Goal: Transaction & Acquisition: Purchase product/service

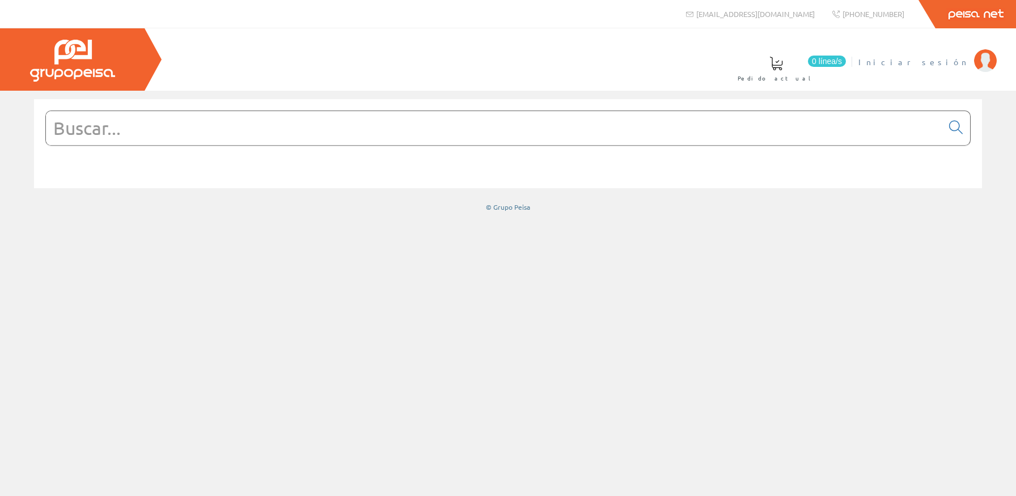
click at [938, 63] on span "Iniciar sesión" at bounding box center [913, 61] width 110 height 11
click at [857, 127] on input "text" at bounding box center [494, 128] width 896 height 34
click at [180, 135] on input "text" at bounding box center [494, 128] width 896 height 34
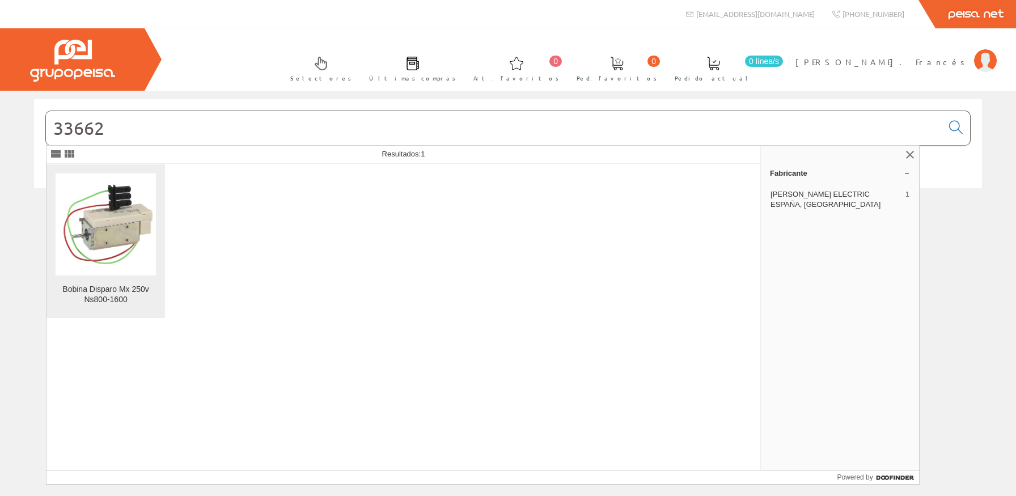
type input "33662"
click at [111, 246] on img at bounding box center [106, 224] width 100 height 100
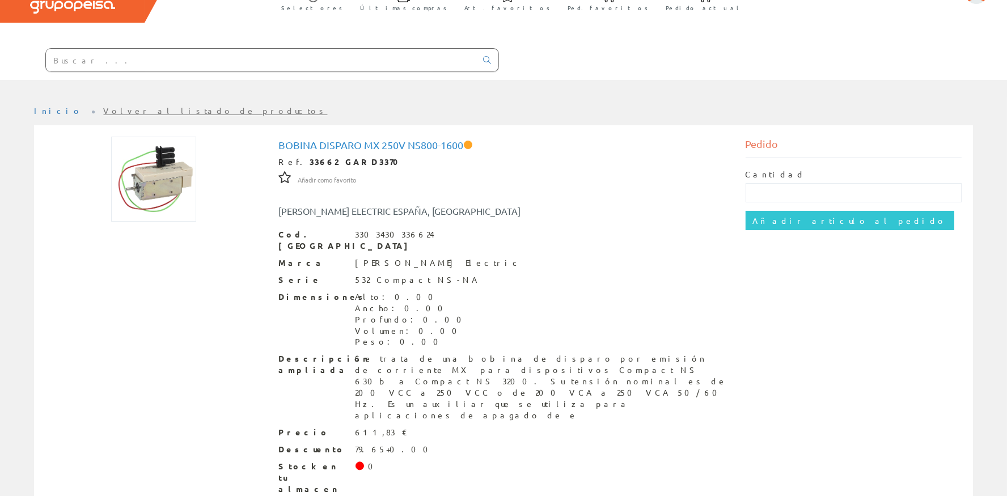
scroll to position [75, 0]
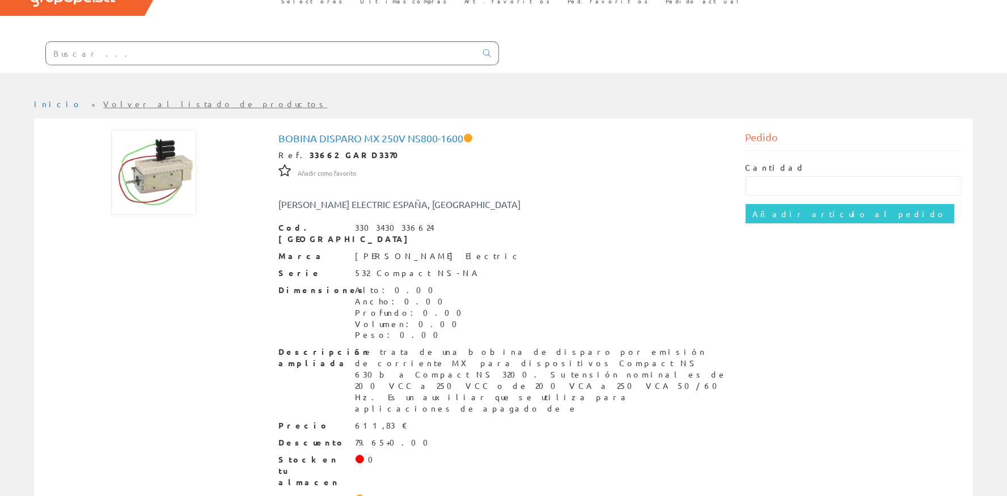
click at [779, 161] on div "Cantidad Añadir artículo al pedido" at bounding box center [853, 193] width 217 height 84
click at [781, 182] on input "text" at bounding box center [853, 185] width 217 height 19
type input "1"
click at [783, 222] on input "Añadir artículo al pedido" at bounding box center [849, 213] width 209 height 19
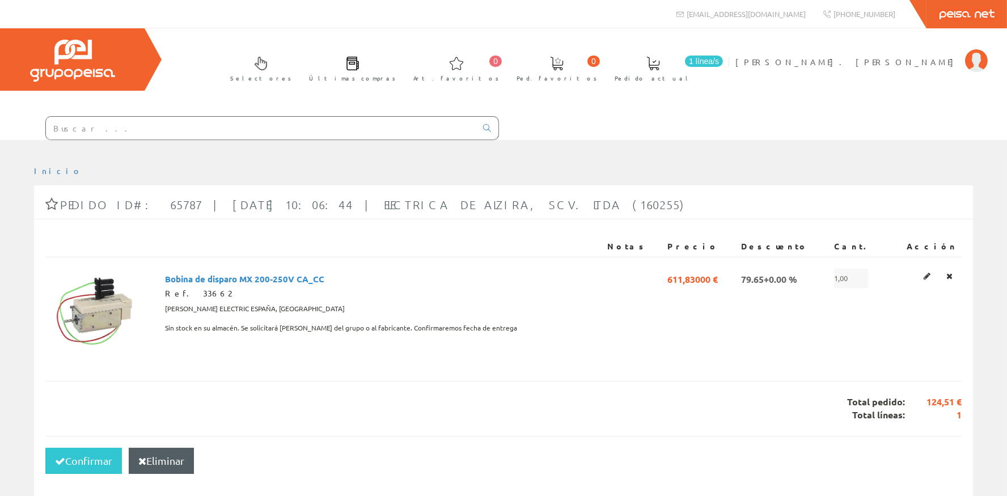
click at [128, 138] on input "text" at bounding box center [261, 128] width 430 height 23
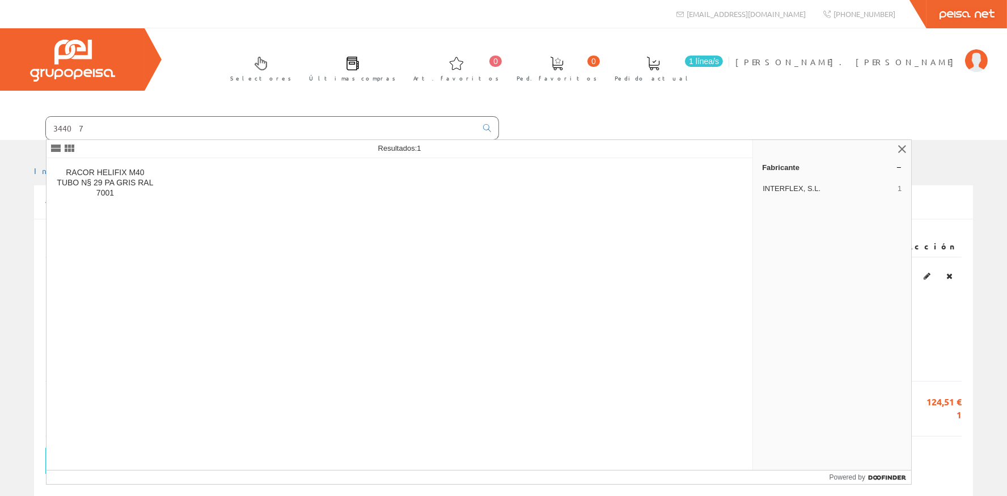
drag, startPoint x: 39, startPoint y: 135, endPoint x: 0, endPoint y: 135, distance: 38.5
click at [46, 135] on input "34407" at bounding box center [261, 128] width 430 height 23
paste input "C080H42EFM"
type input "C080H42EFM"
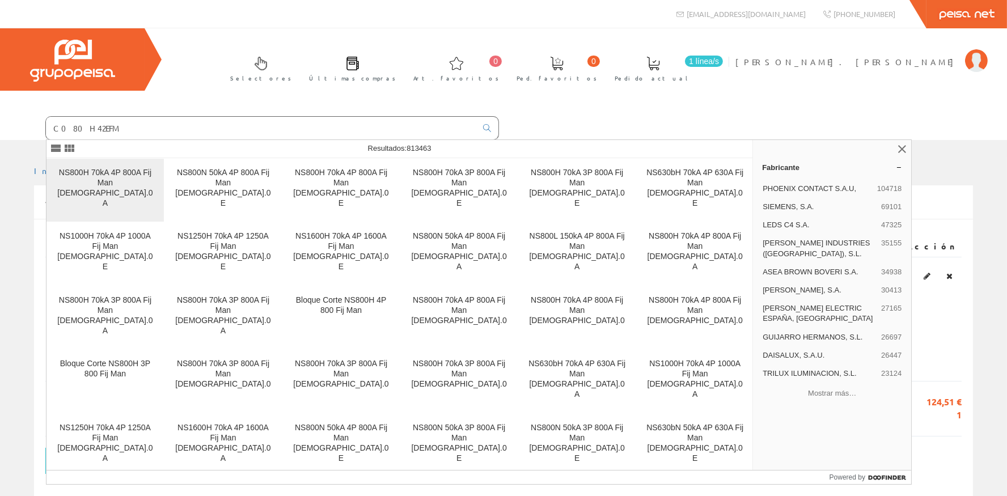
click at [117, 163] on link "NS800H 70kA 4P 800A Fij Man [DEMOGRAPHIC_DATA].0A" at bounding box center [104, 190] width 117 height 63
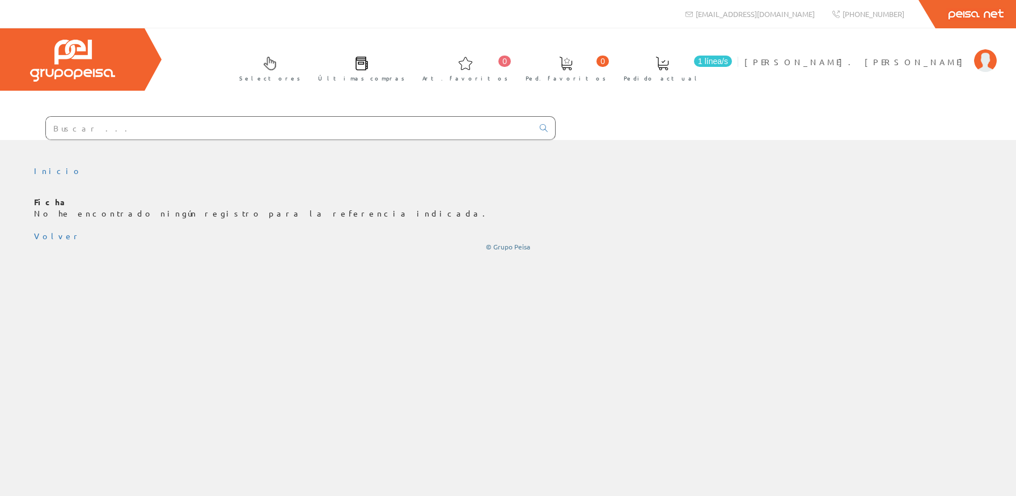
click at [98, 120] on input "text" at bounding box center [289, 128] width 487 height 23
paste input "C080H42EFM"
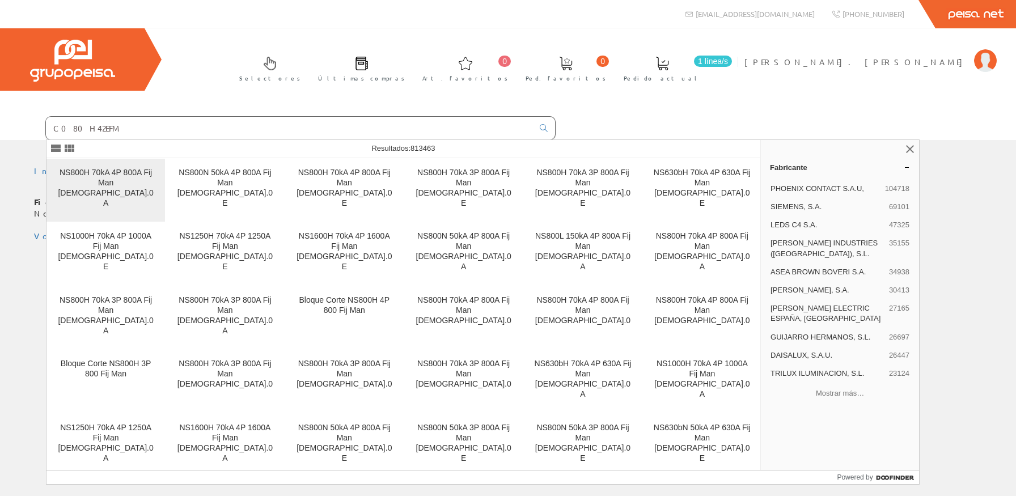
type input "C080H42EFM"
click at [99, 164] on link "NS800H 70kA 4P 800A Fij Man [DEMOGRAPHIC_DATA].0A" at bounding box center [105, 190] width 118 height 63
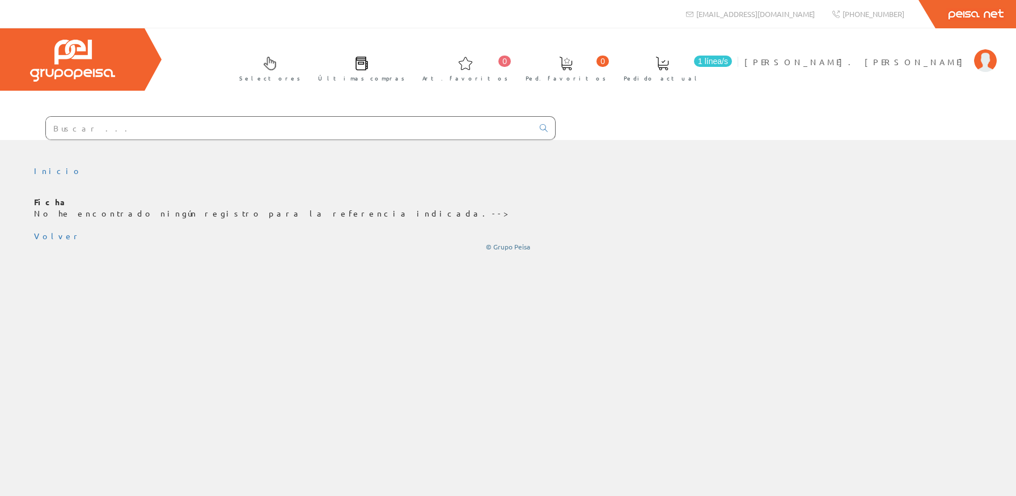
click at [735, 71] on link "1 línea/s Pedido actual" at bounding box center [673, 67] width 122 height 41
